Goal: Task Accomplishment & Management: Use online tool/utility

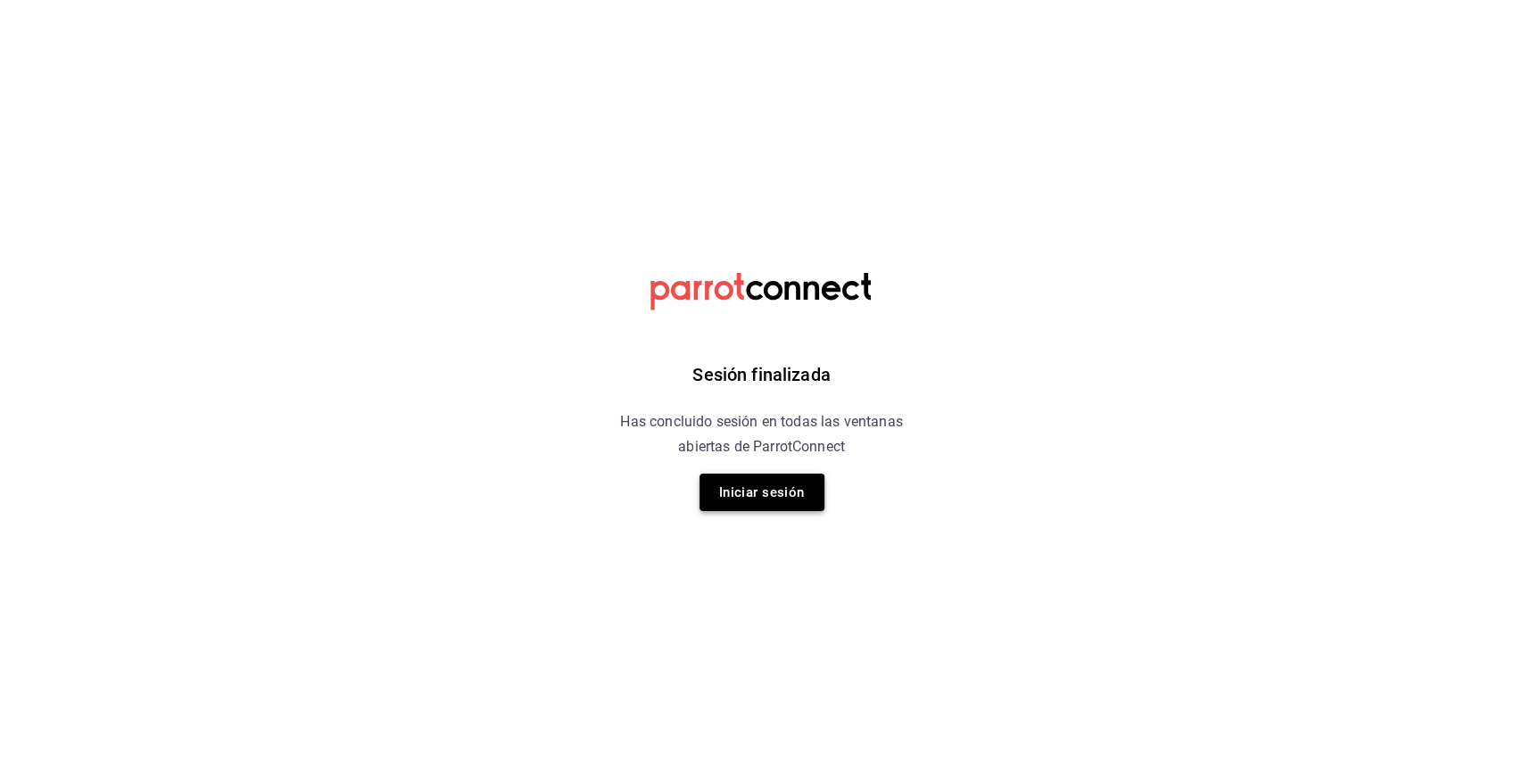
click at [755, 489] on button "Iniciar sesión" at bounding box center [762, 493] width 124 height 38
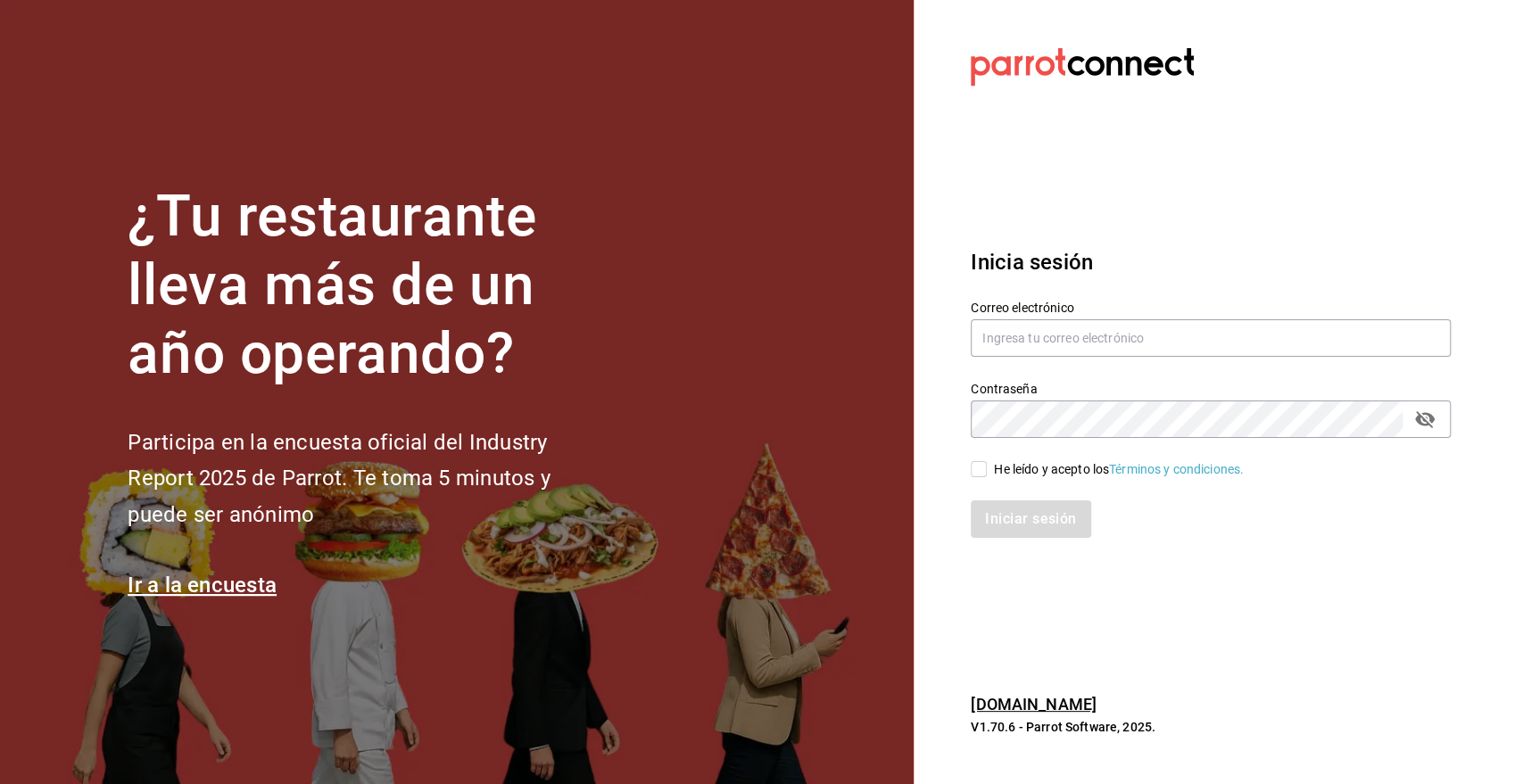
click at [1179, 313] on div "Correo electrónico" at bounding box center [1211, 330] width 480 height 60
click at [1157, 334] on input "text" at bounding box center [1211, 338] width 480 height 38
type input "[PERSON_NAME][EMAIL_ADDRESS][PERSON_NAME][DOMAIN_NAME]"
click at [985, 468] on input "He leído y acepto los Términos y condiciones." at bounding box center [979, 469] width 16 height 16
checkbox input "true"
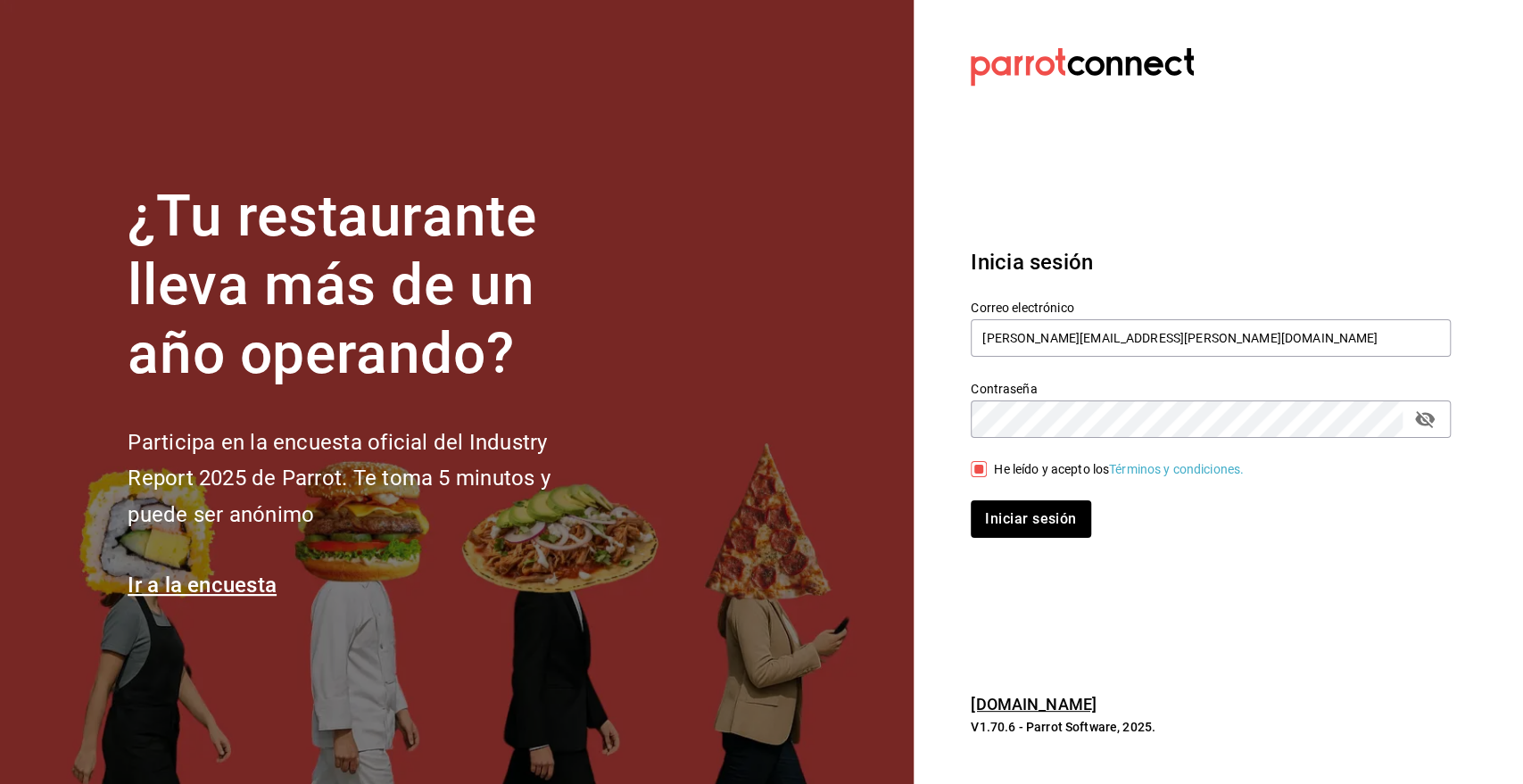
click at [1015, 495] on div "Iniciar sesión" at bounding box center [1200, 509] width 502 height 59
click at [1015, 519] on button "Iniciar sesión" at bounding box center [1031, 519] width 121 height 38
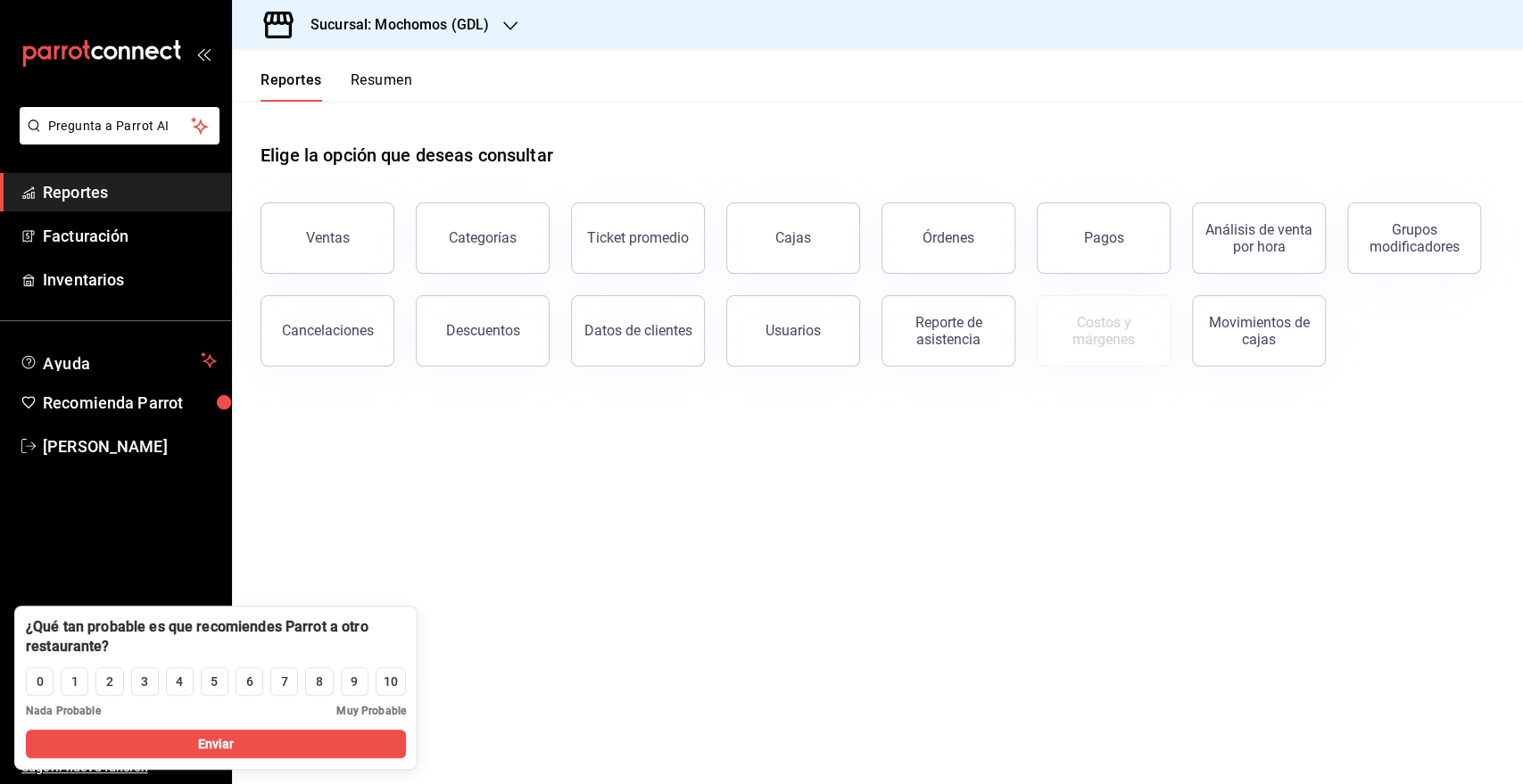
click at [505, 20] on icon "button" at bounding box center [511, 26] width 14 height 14
